Goal: Task Accomplishment & Management: Manage account settings

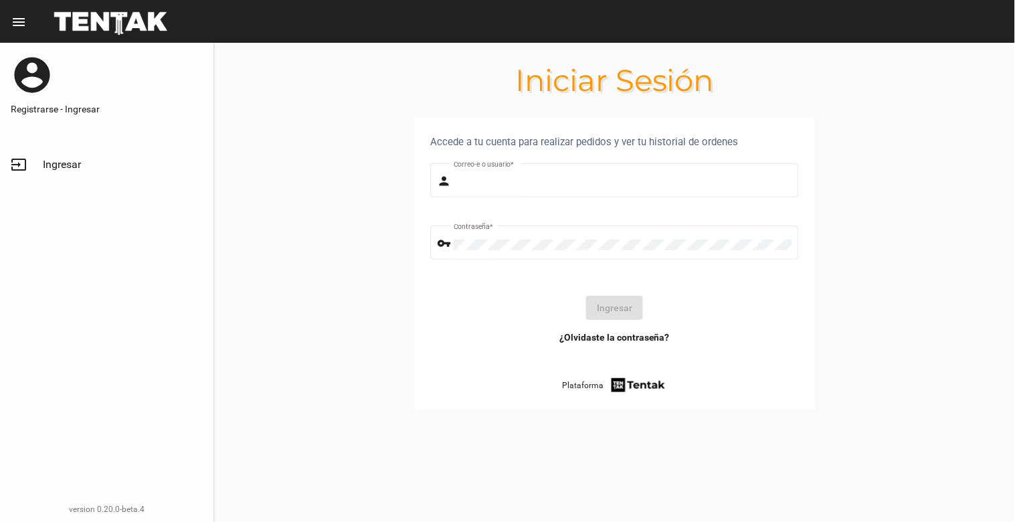
type input "[EMAIL_ADDRESS][DOMAIN_NAME]"
click at [58, 159] on span "Ingresar" at bounding box center [62, 164] width 38 height 13
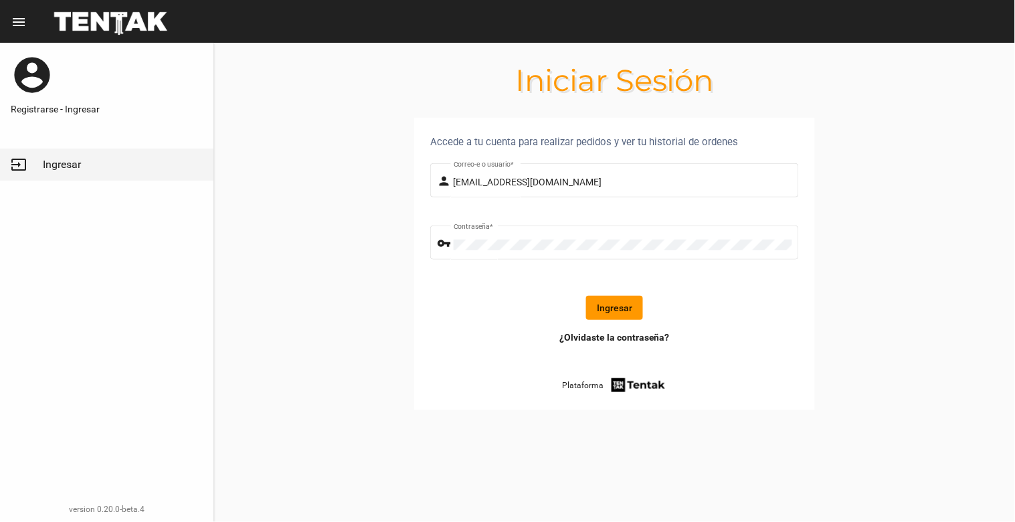
click at [604, 302] on button "Ingresar" at bounding box center [614, 308] width 57 height 24
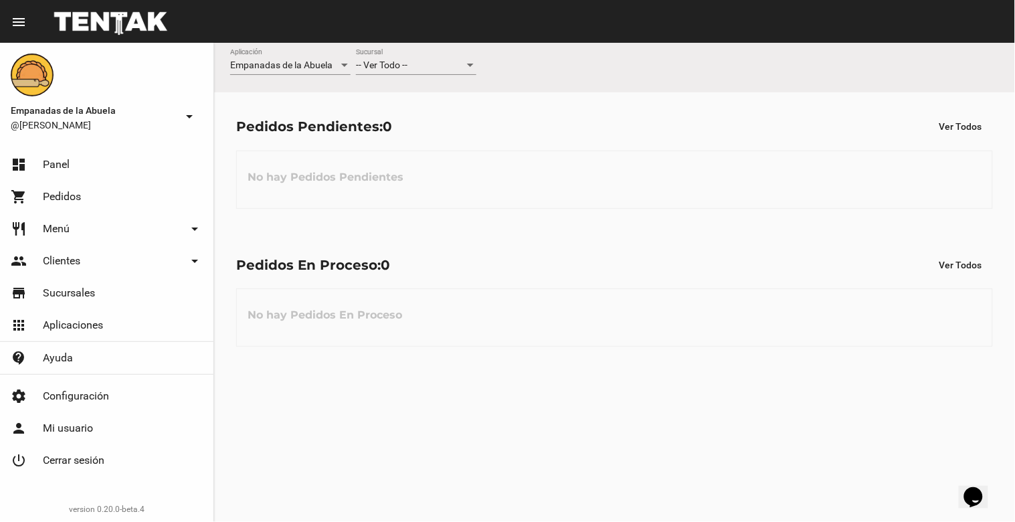
click at [397, 57] on div "-- Ver Todo -- Sucursal" at bounding box center [416, 62] width 120 height 26
click at [412, 118] on span "Lomas de Zamora" at bounding box center [416, 122] width 120 height 28
click at [411, 71] on div "-- Ver Todo -- Sucursal" at bounding box center [416, 62] width 120 height 26
click at [409, 108] on span "Lomas de Zamora" at bounding box center [416, 122] width 120 height 28
